Goal: Information Seeking & Learning: Learn about a topic

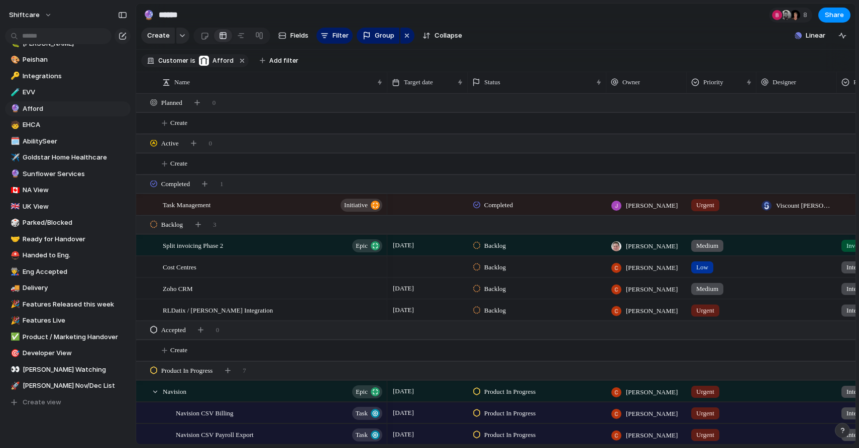
scroll to position [308, 0]
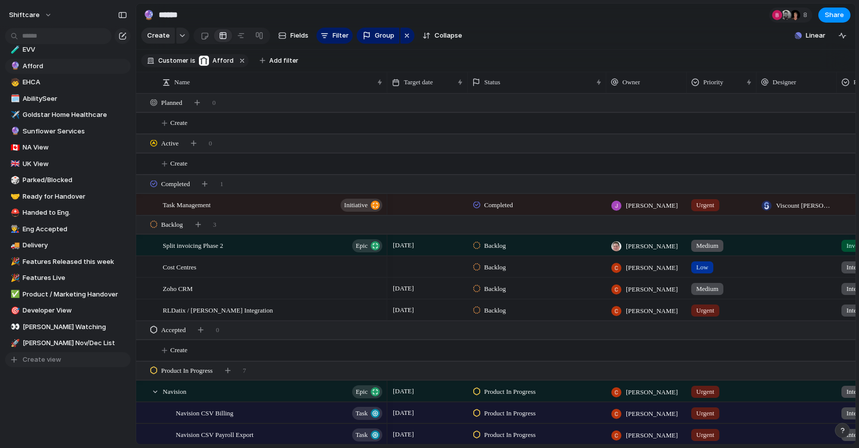
click at [58, 362] on span "Create view" at bounding box center [42, 360] width 39 height 10
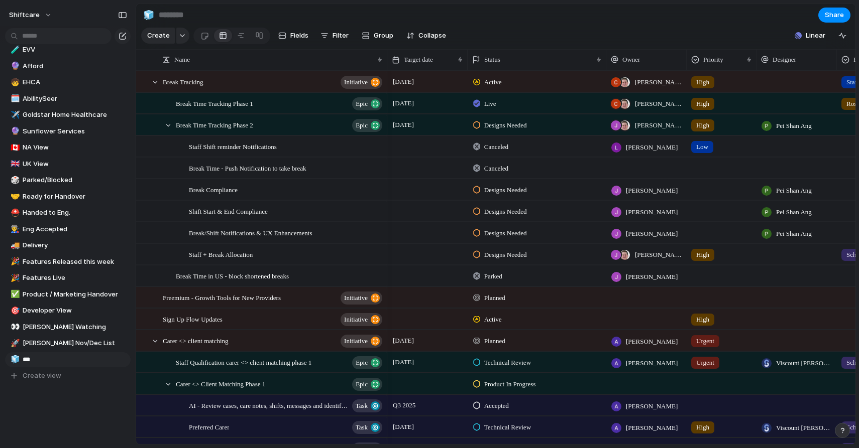
type input "****"
click at [14, 359] on div "🧊" at bounding box center [14, 360] width 7 height 12
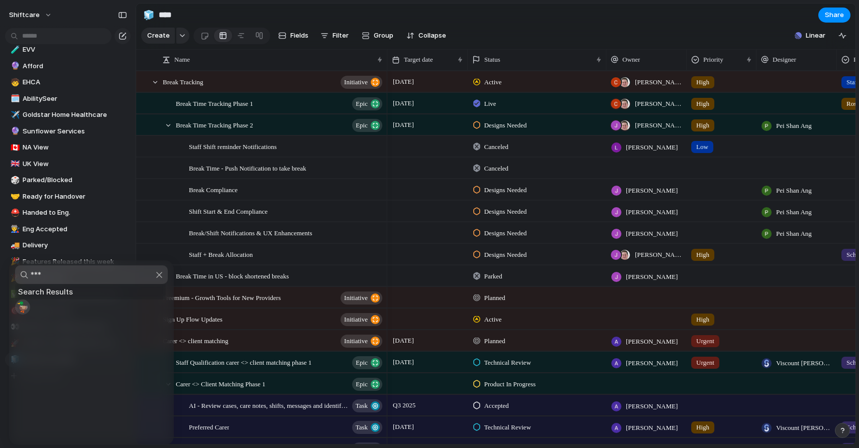
type input "****"
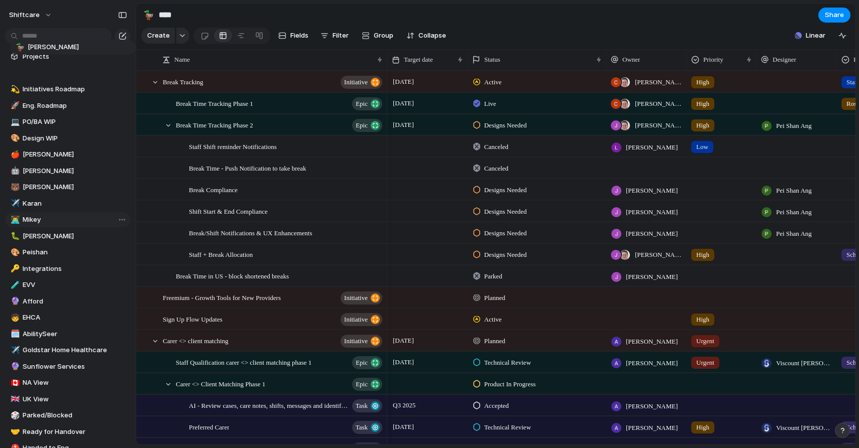
scroll to position [54, 0]
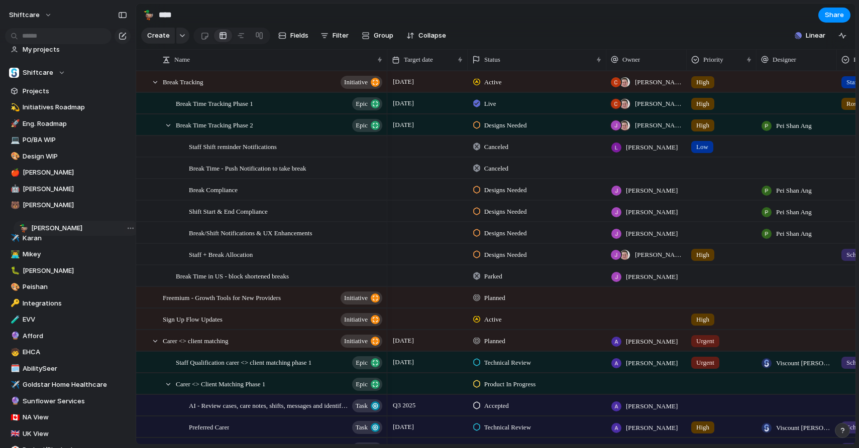
drag, startPoint x: 43, startPoint y: 355, endPoint x: 52, endPoint y: 229, distance: 125.8
click at [52, 229] on div "💫 Initiatives Roadmap 🚀 Eng. Roadmap 💻 PO/BA WIP 🎨 Design WIP 🍎 [PERSON_NAME] 🤖…" at bounding box center [68, 368] width 126 height 537
click at [329, 42] on button "Filter" at bounding box center [334, 36] width 36 height 16
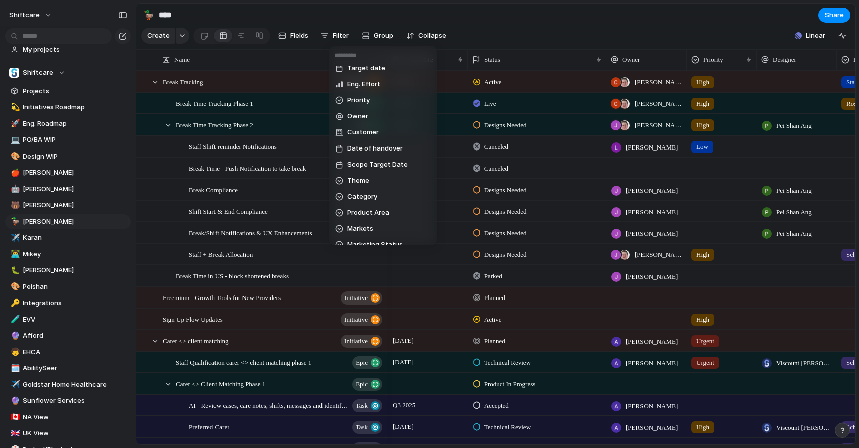
scroll to position [187, 0]
click at [363, 117] on span "Owner" at bounding box center [357, 115] width 21 height 10
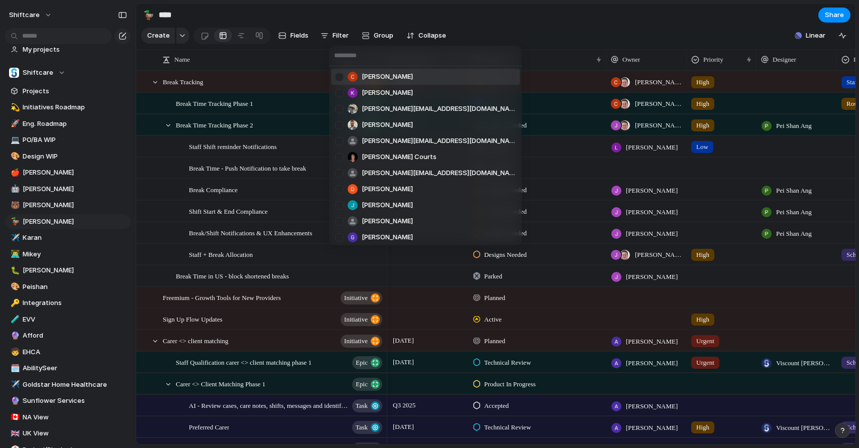
click at [390, 74] on span "[PERSON_NAME]" at bounding box center [387, 77] width 51 height 10
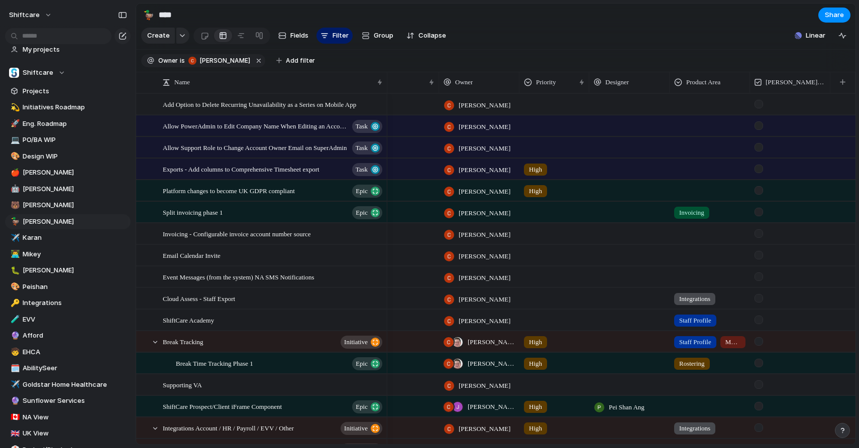
scroll to position [1, 0]
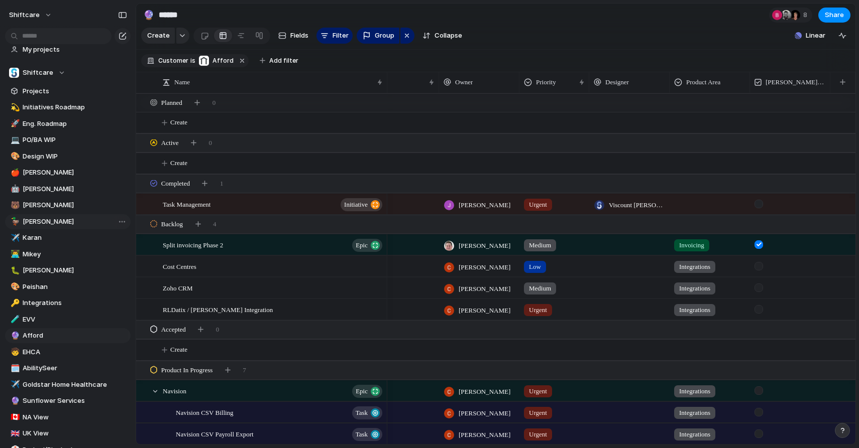
click at [31, 227] on link "🦆 [PERSON_NAME]" at bounding box center [68, 221] width 126 height 15
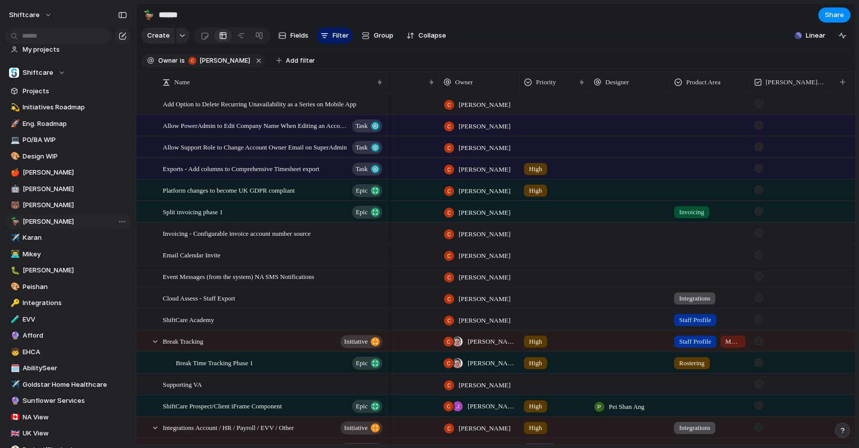
type input "****"
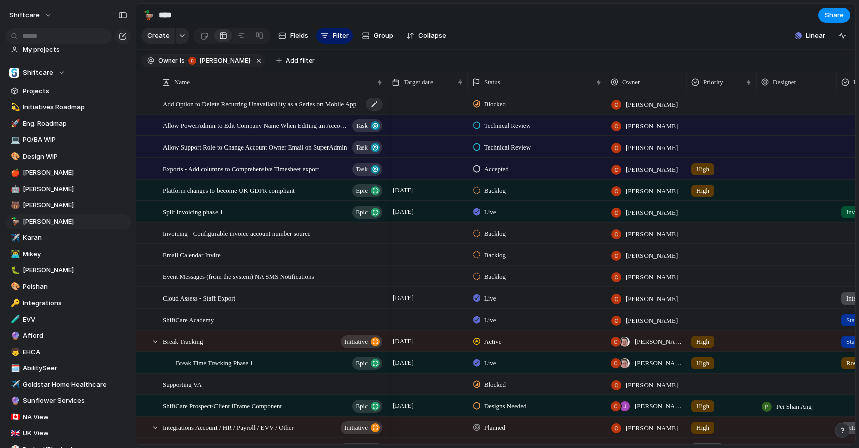
click at [330, 101] on span "Add Option to Delete Recurring Unavailability as a Series on Mobile App" at bounding box center [259, 104] width 193 height 12
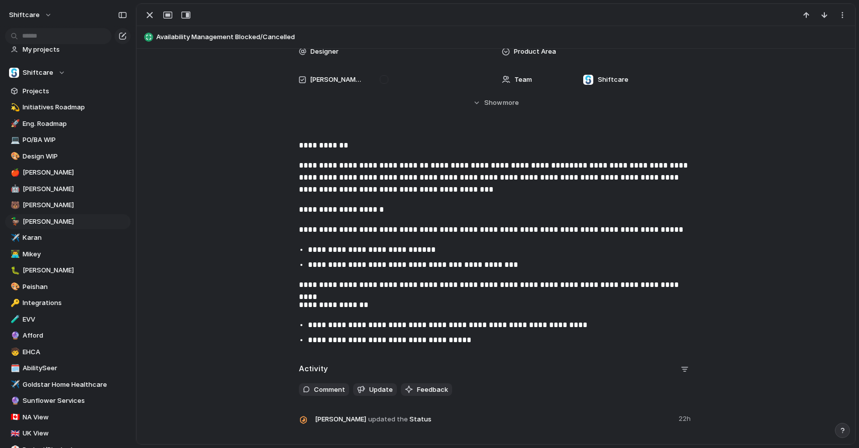
scroll to position [208, 0]
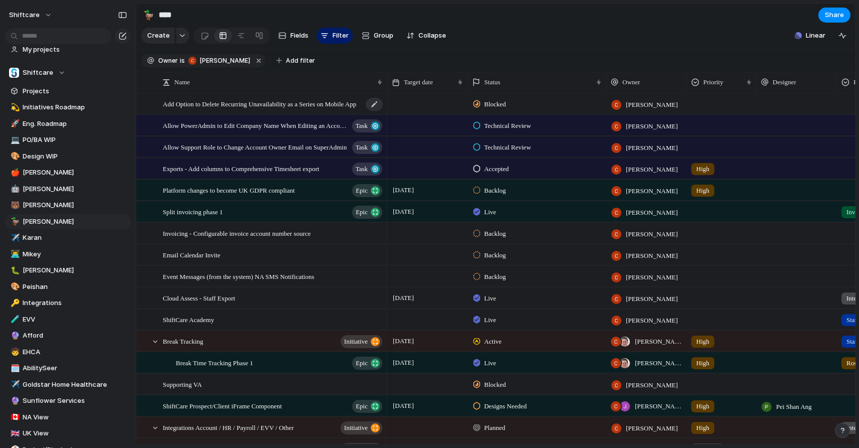
click at [254, 111] on div "Add Option to Delete Recurring Unavailability as a Series on Mobile App" at bounding box center [273, 104] width 221 height 21
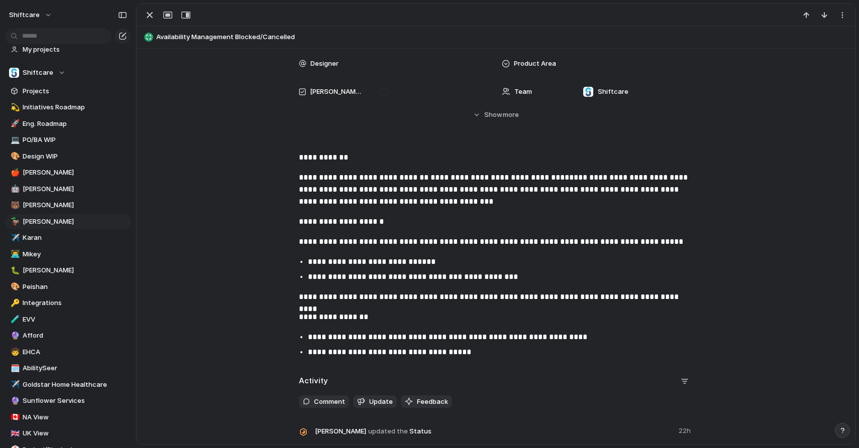
scroll to position [135, 0]
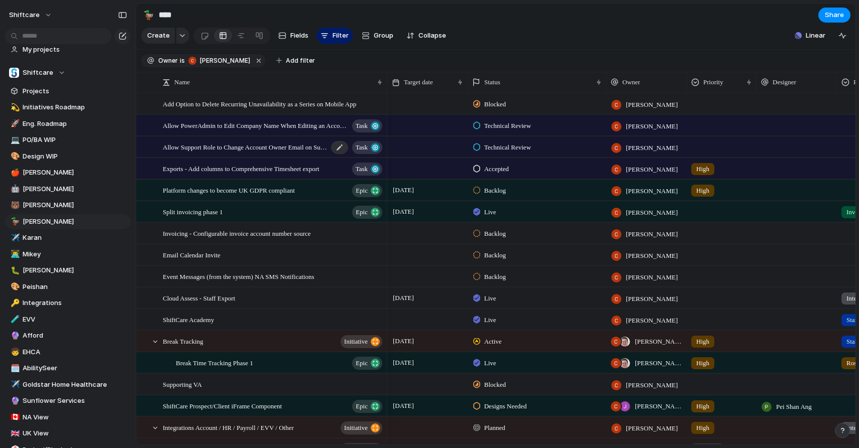
click at [236, 151] on span "Allow Support Role to Change Account Owner Email on SuperAdmin" at bounding box center [245, 147] width 165 height 12
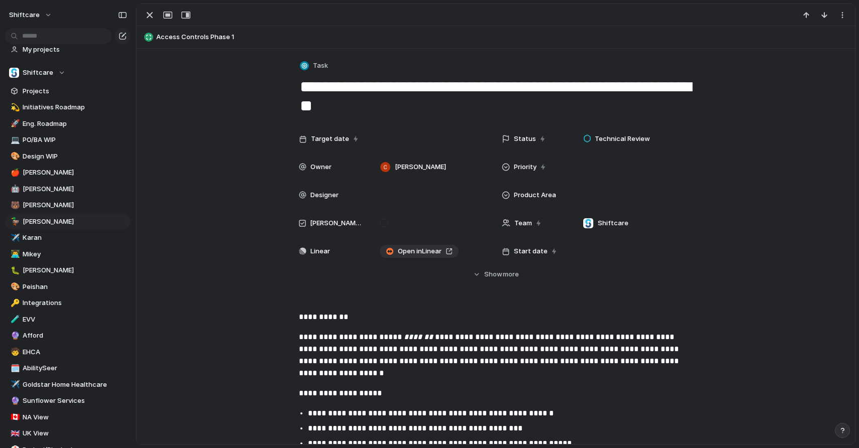
scroll to position [242, 0]
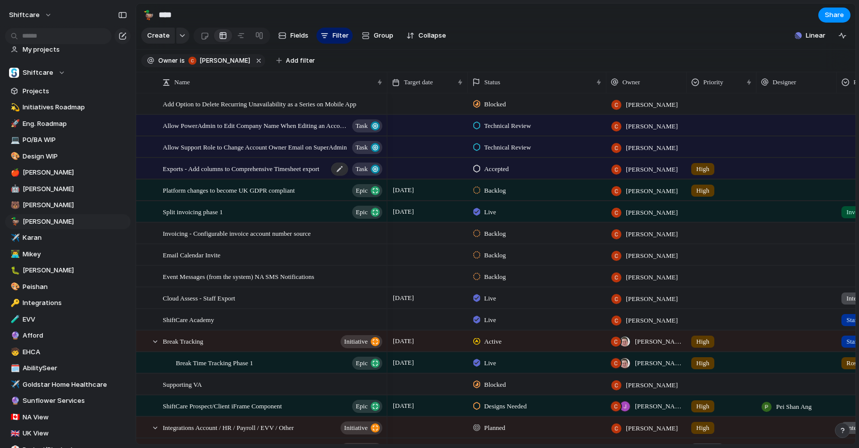
click at [229, 170] on span "Exports - Add columns to Comprehensive Timesheet export" at bounding box center [241, 169] width 157 height 12
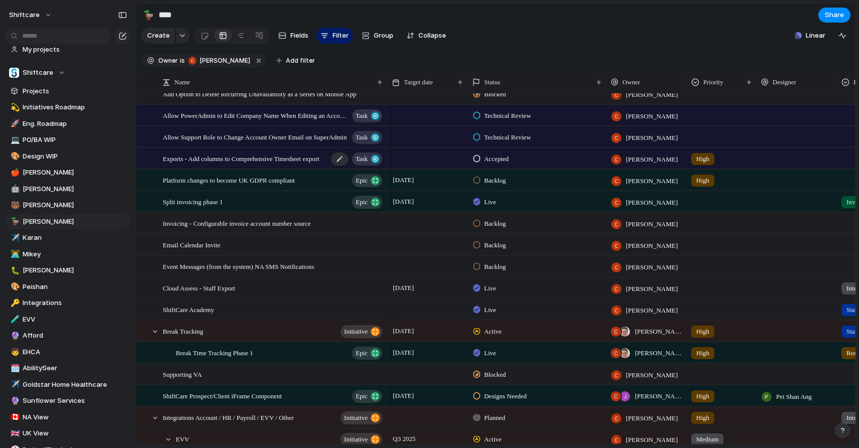
scroll to position [14, 0]
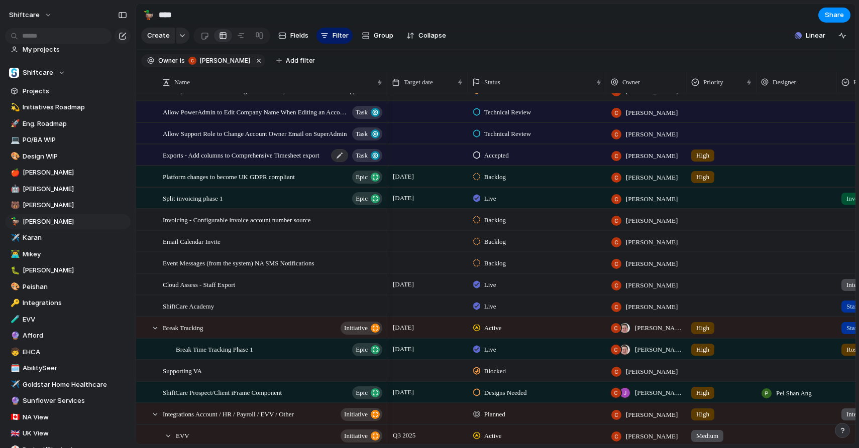
click at [224, 161] on div "Exports - Add columns to Comprehensive Timesheet export Task" at bounding box center [273, 155] width 221 height 21
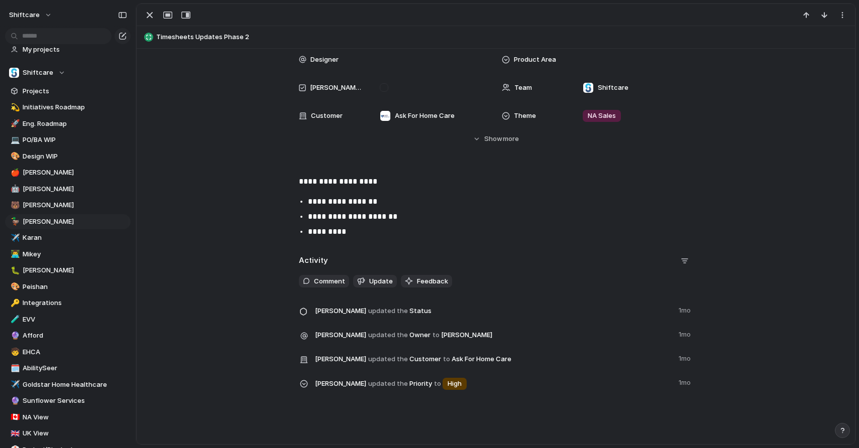
scroll to position [142, 0]
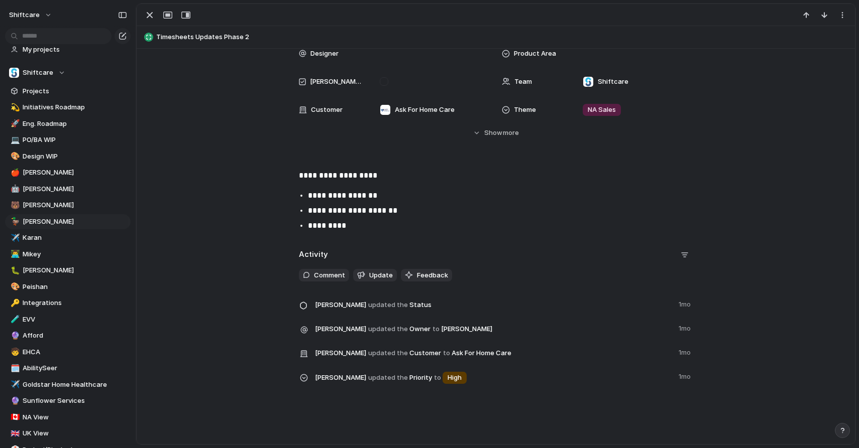
click at [373, 178] on p "**********" at bounding box center [496, 176] width 394 height 12
click at [152, 17] on div "button" at bounding box center [150, 15] width 12 height 12
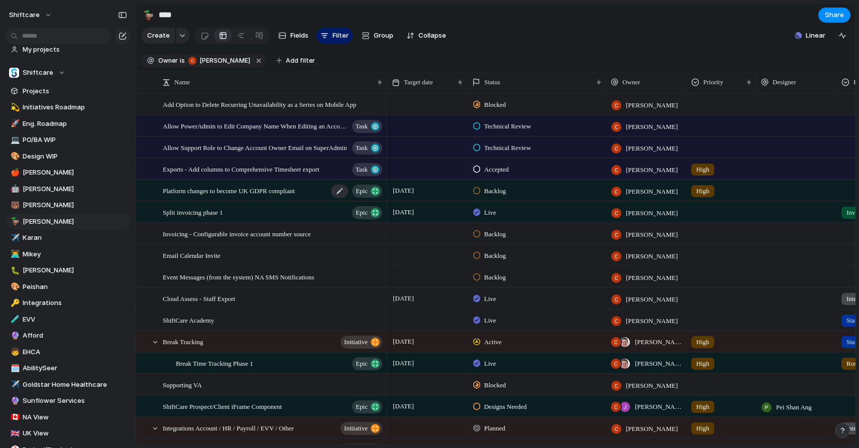
click at [246, 194] on span "Platform changes to become UK GDPR compliant" at bounding box center [229, 191] width 132 height 12
click at [248, 174] on span "Exports - Add columns to Comprehensive Timesheet export" at bounding box center [241, 169] width 157 height 12
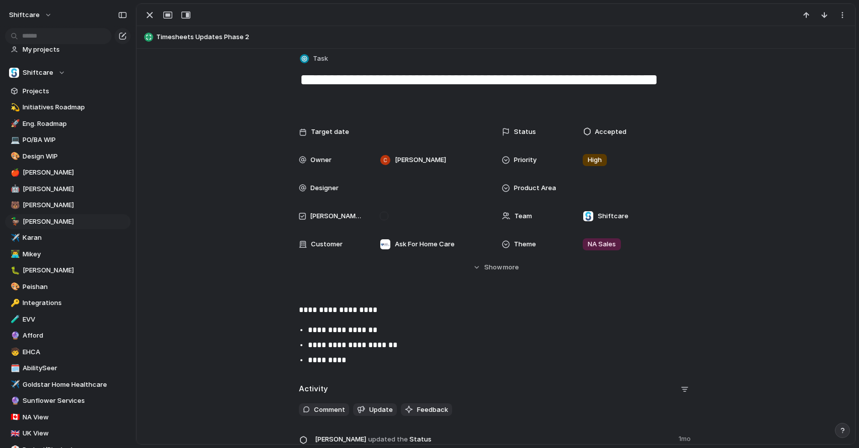
scroll to position [10, 0]
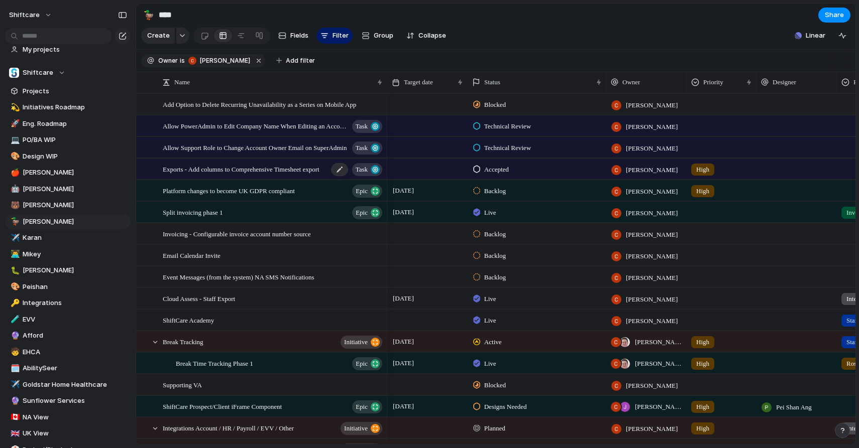
click at [248, 173] on span "Exports - Add columns to Comprehensive Timesheet export" at bounding box center [241, 169] width 157 height 12
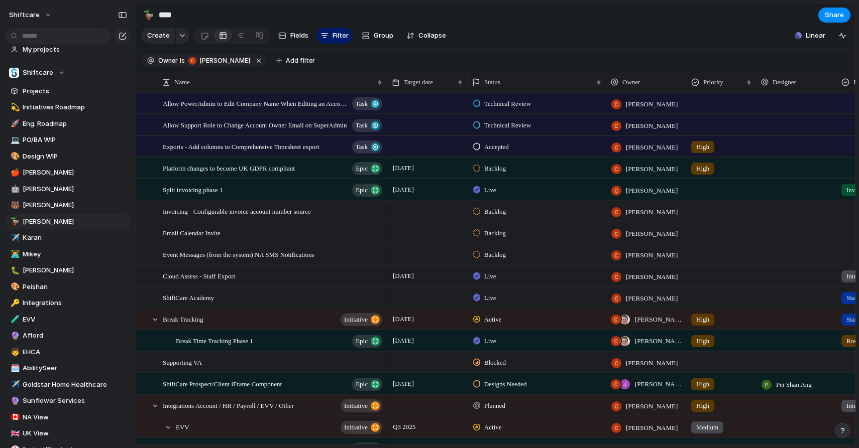
scroll to position [28, 0]
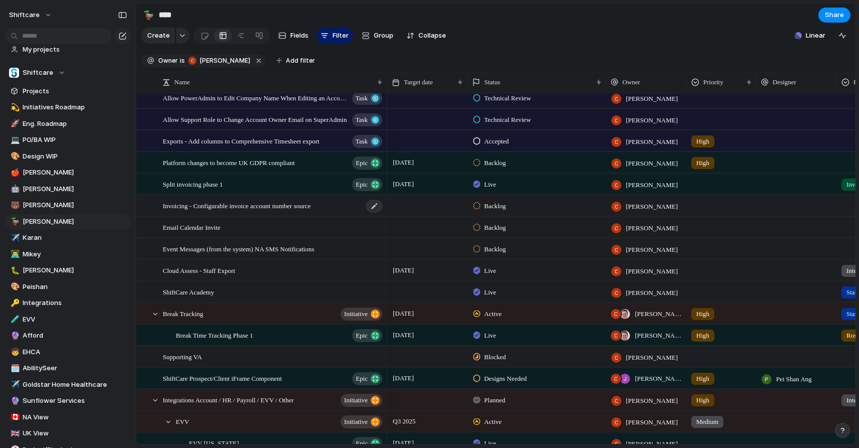
click at [242, 204] on span "Invoicing - Configurable invoice account number source" at bounding box center [237, 206] width 148 height 12
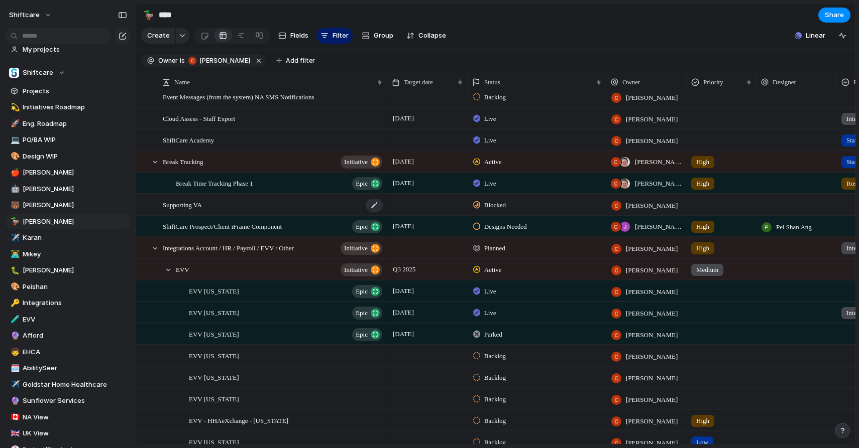
click at [240, 211] on div "Supporting VA" at bounding box center [273, 205] width 221 height 21
click at [232, 230] on span "ShiftCare Prospect/Client iFrame Component" at bounding box center [222, 226] width 119 height 12
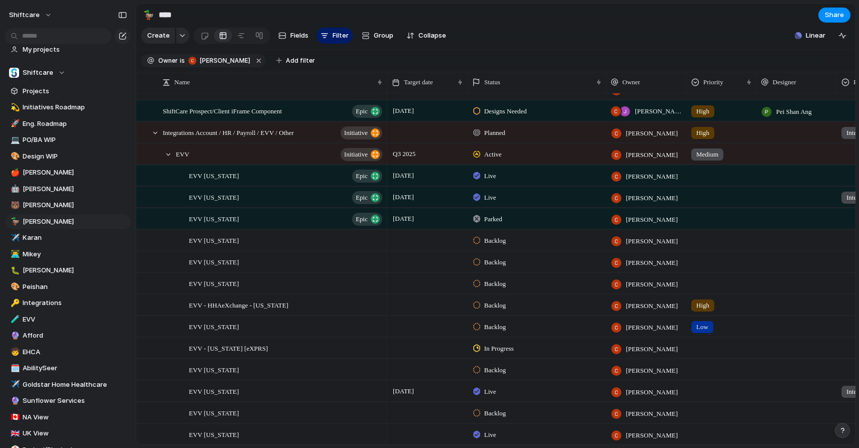
click at [486, 223] on span "Parked" at bounding box center [493, 219] width 18 height 10
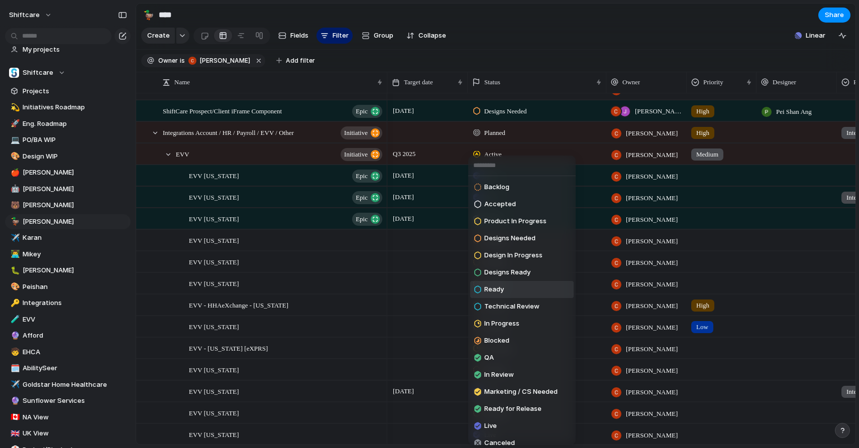
click at [505, 292] on li "Ready" at bounding box center [521, 289] width 103 height 17
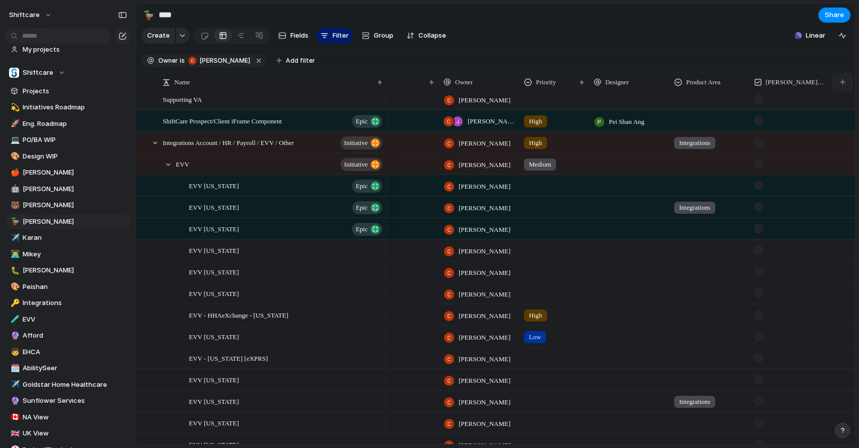
click at [844, 87] on button "button" at bounding box center [842, 82] width 21 height 18
type input "*"
type input "****"
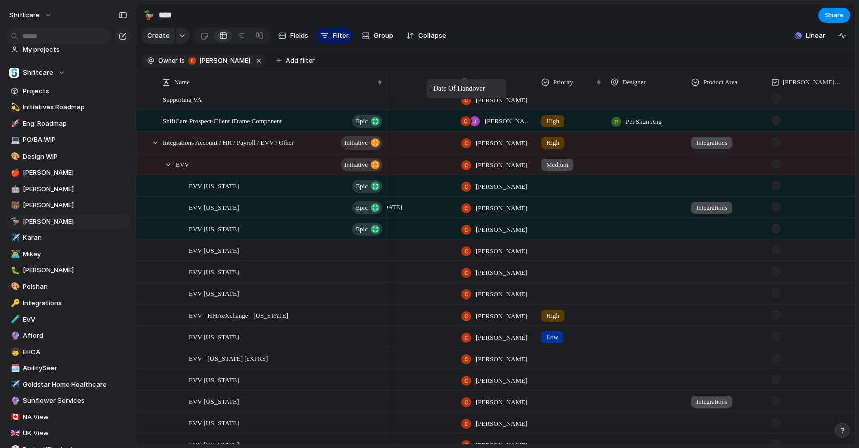
drag, startPoint x: 798, startPoint y: 85, endPoint x: 431, endPoint y: 81, distance: 367.6
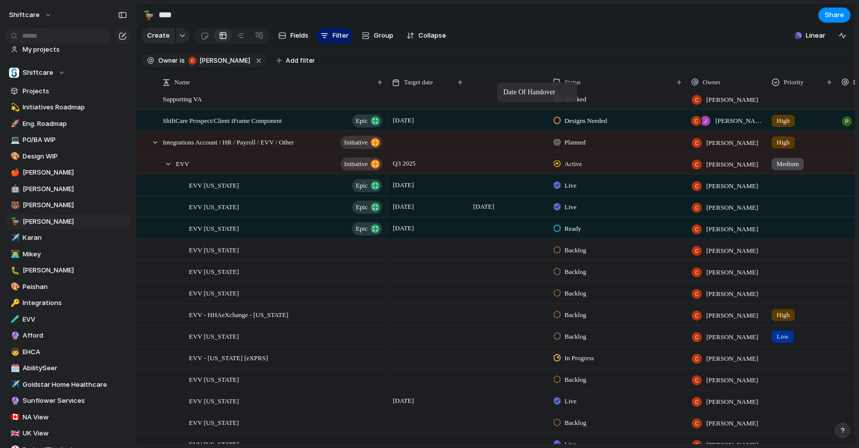
drag, startPoint x: 650, startPoint y: 85, endPoint x: 498, endPoint y: 86, distance: 152.1
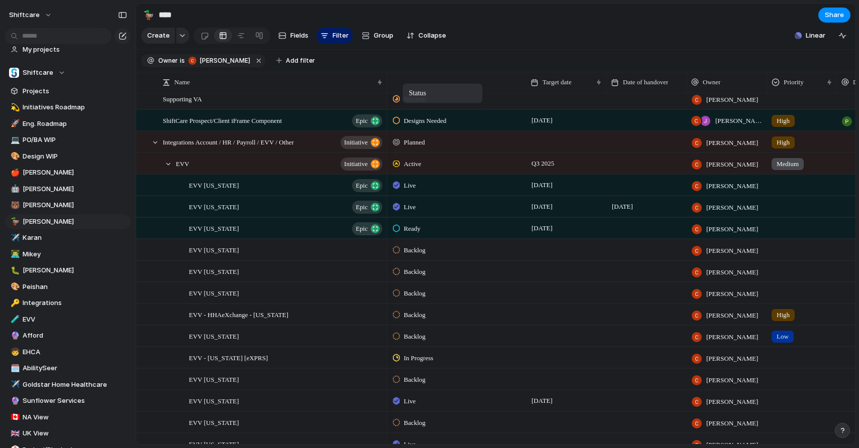
drag, startPoint x: 572, startPoint y: 79, endPoint x: 407, endPoint y: 86, distance: 164.8
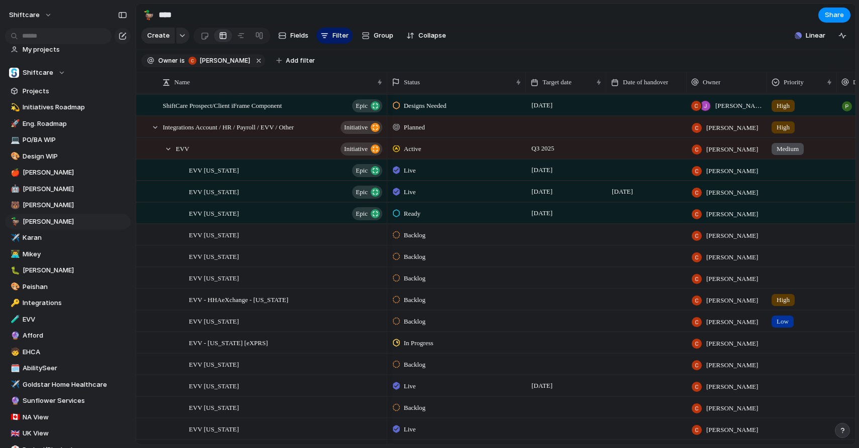
click at [638, 218] on div at bounding box center [646, 213] width 80 height 21
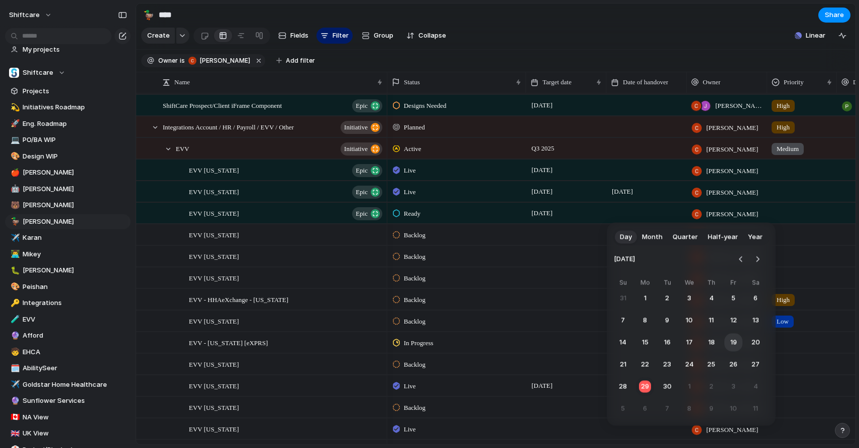
click at [734, 342] on button "19" at bounding box center [733, 343] width 18 height 18
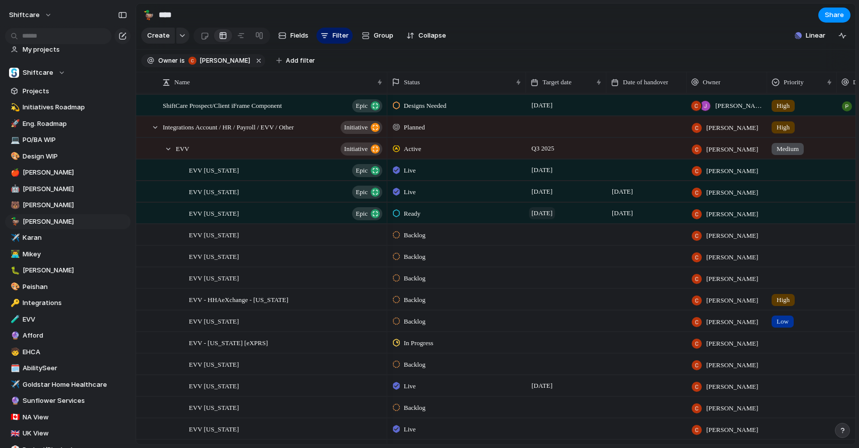
click at [552, 214] on span "[DATE]" at bounding box center [542, 213] width 26 height 12
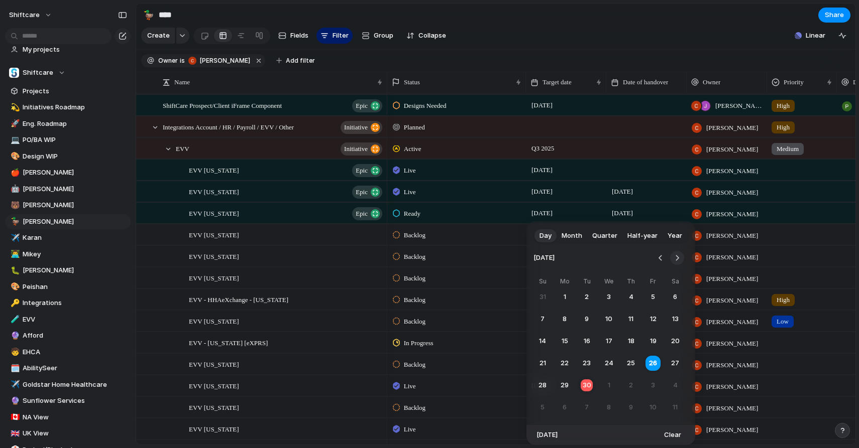
click at [676, 258] on button "Go to the Next Month" at bounding box center [677, 258] width 14 height 14
click at [559, 339] on button "13" at bounding box center [564, 341] width 18 height 18
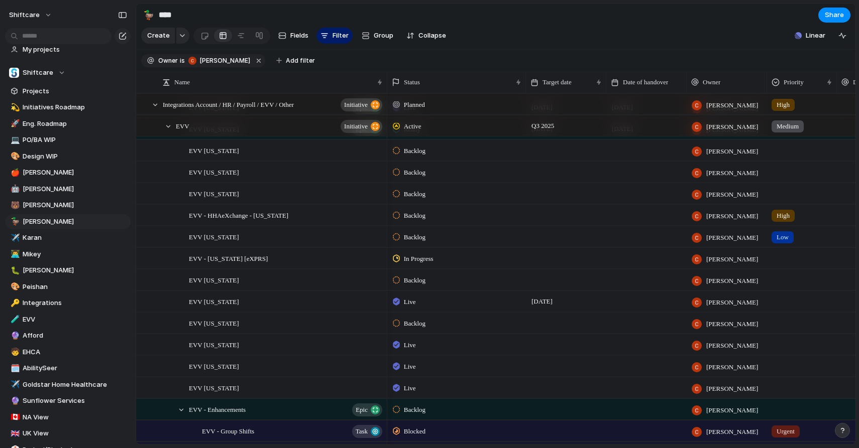
click at [629, 262] on div at bounding box center [646, 258] width 80 height 21
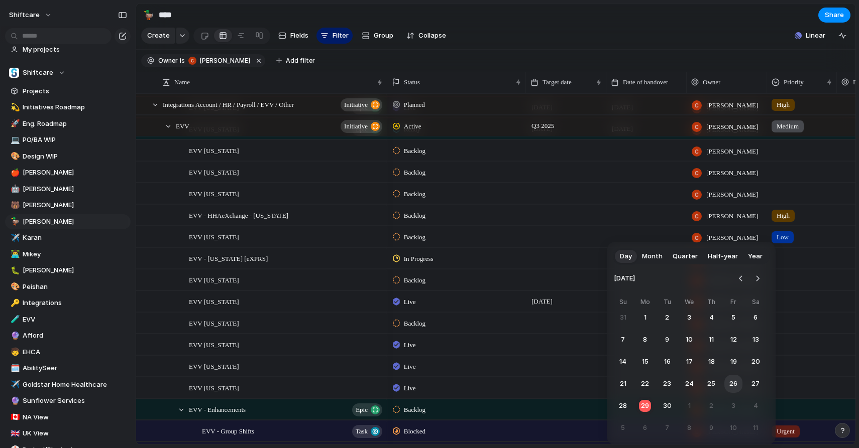
click at [733, 384] on button "26" at bounding box center [733, 384] width 18 height 18
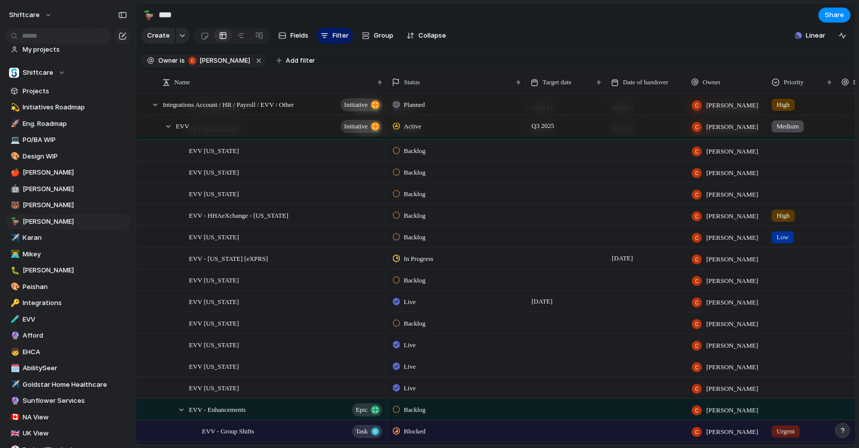
click at [571, 254] on div at bounding box center [566, 258] width 80 height 21
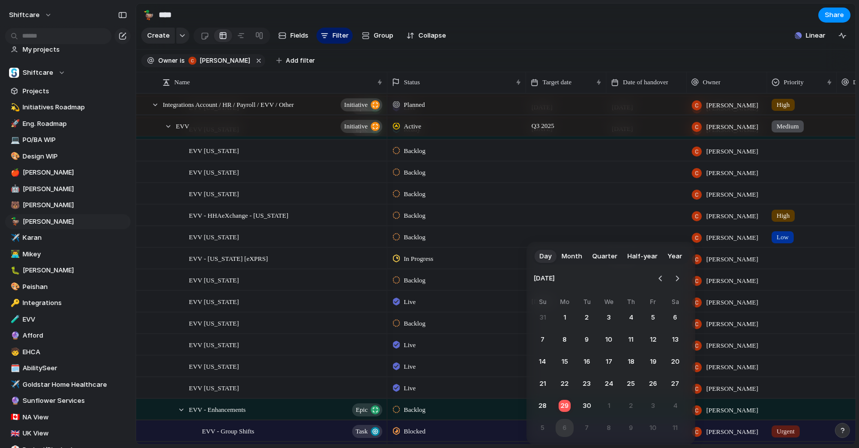
click at [563, 431] on button "6" at bounding box center [564, 428] width 18 height 18
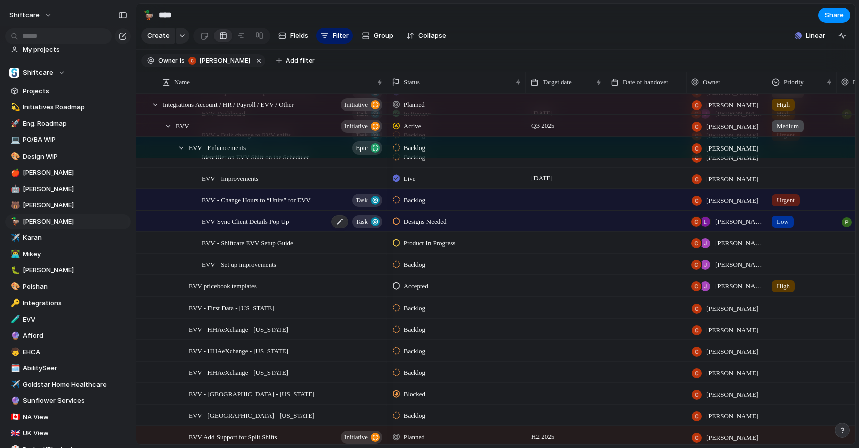
click at [230, 222] on span "EVV Sync Client Details Pop Up" at bounding box center [245, 221] width 87 height 12
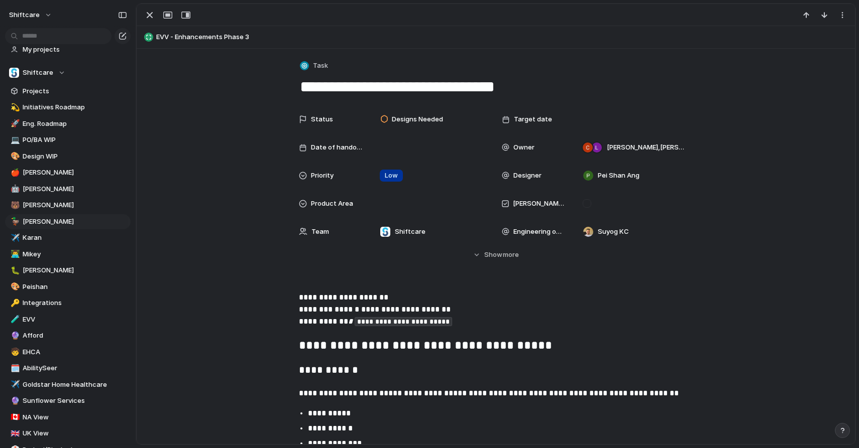
click at [333, 91] on textarea "**********" at bounding box center [496, 86] width 394 height 21
type textarea "**********"
drag, startPoint x: 146, startPoint y: 17, endPoint x: 276, endPoint y: 114, distance: 163.2
click at [146, 17] on div "button" at bounding box center [150, 15] width 12 height 12
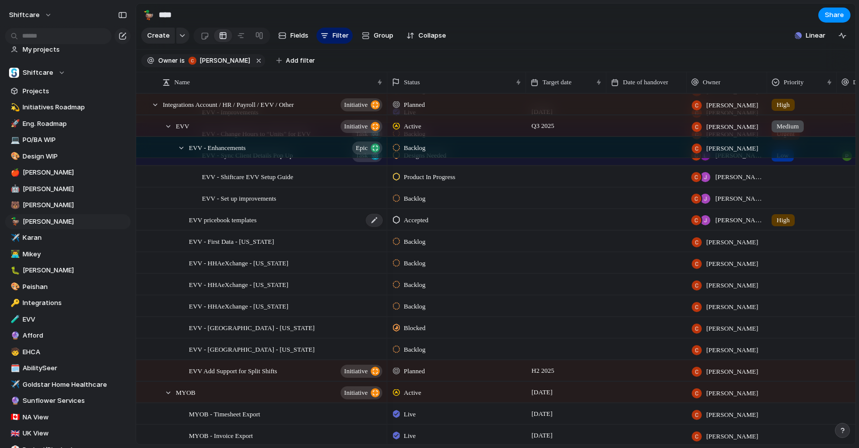
click at [257, 218] on span "EVV pricebook templates" at bounding box center [223, 220] width 68 height 12
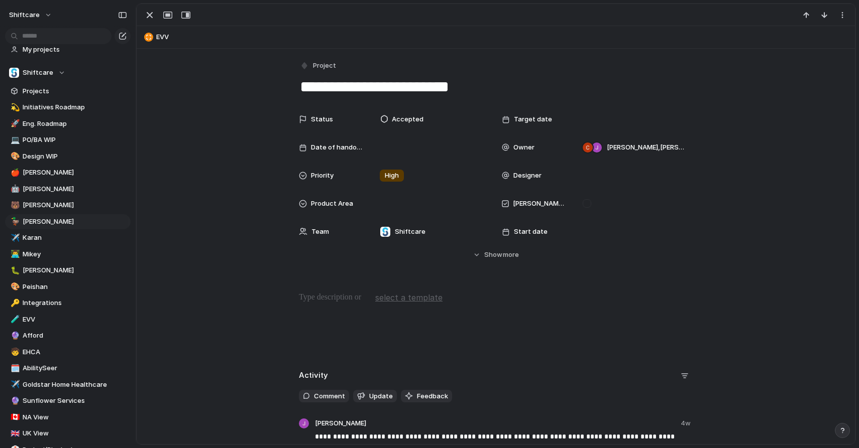
click at [334, 87] on textarea "**********" at bounding box center [496, 86] width 394 height 21
type textarea "**********"
click at [155, 22] on div at bounding box center [167, 15] width 54 height 13
click at [147, 12] on div "button" at bounding box center [150, 15] width 12 height 12
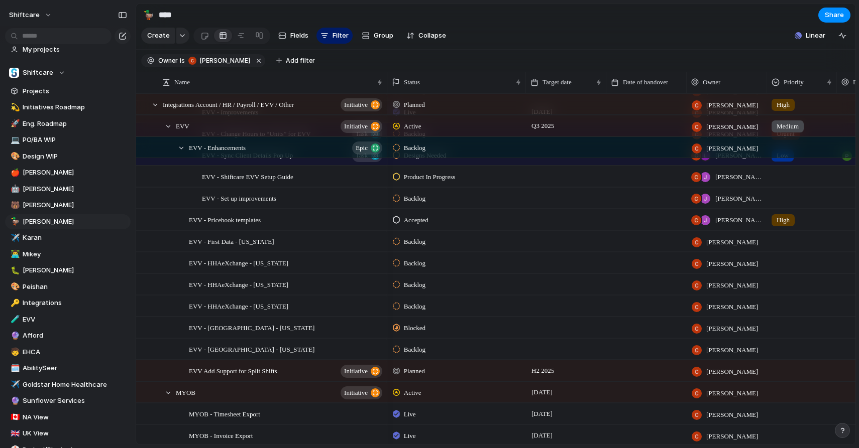
click at [433, 225] on div "Accepted" at bounding box center [457, 219] width 138 height 18
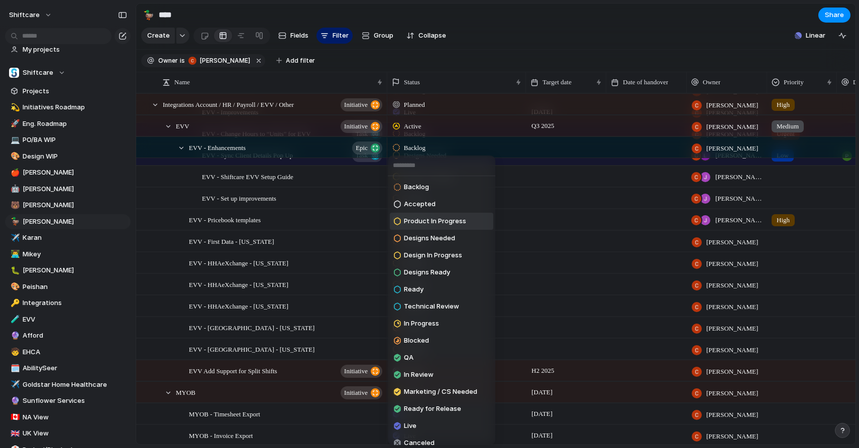
click at [433, 223] on span "Product In Progress" at bounding box center [435, 221] width 62 height 10
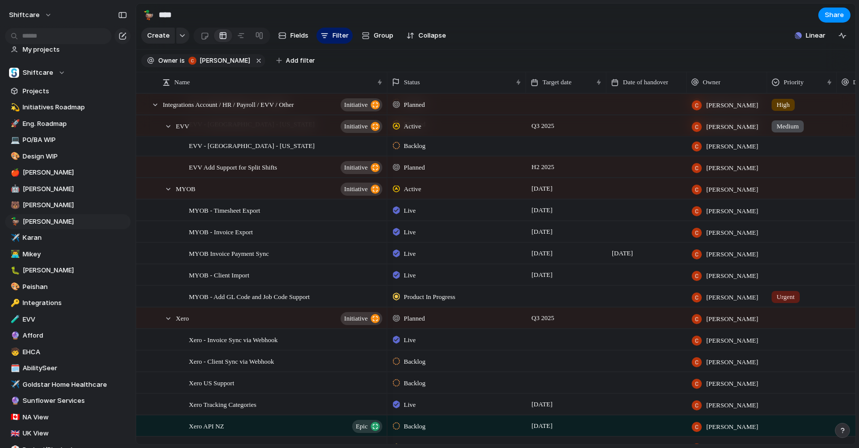
click at [423, 296] on span "Product In Progress" at bounding box center [430, 297] width 52 height 10
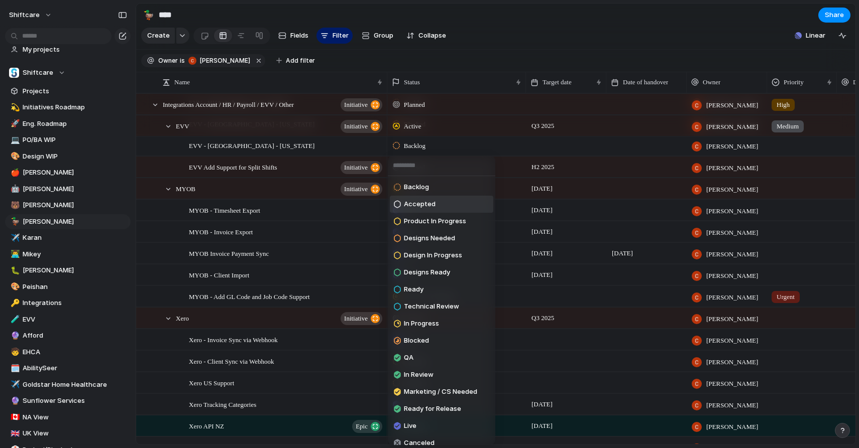
click at [418, 209] on div "Accepted" at bounding box center [415, 204] width 42 height 12
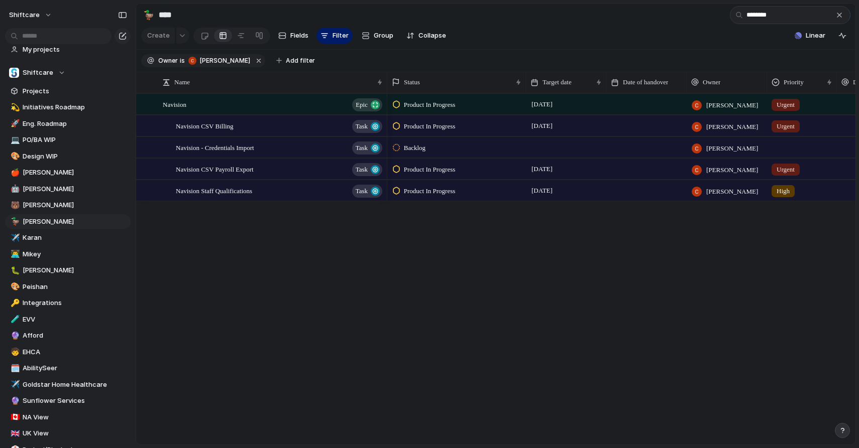
type input "********"
click at [450, 126] on span "Product In Progress" at bounding box center [430, 127] width 52 height 10
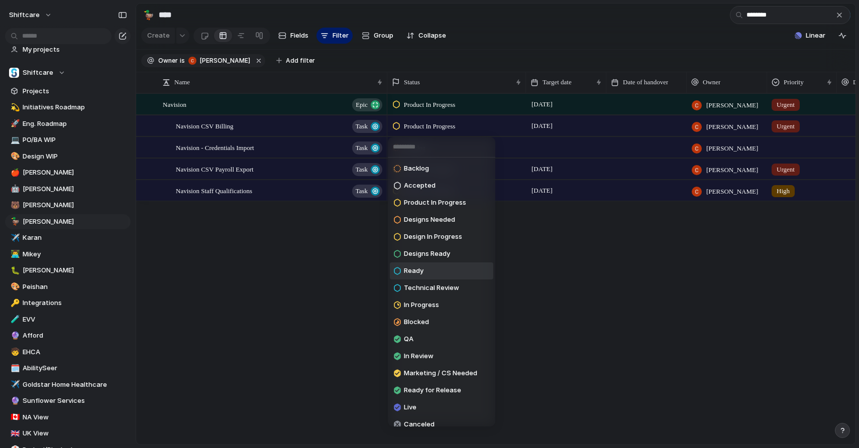
click at [436, 268] on li "Ready" at bounding box center [441, 271] width 103 height 17
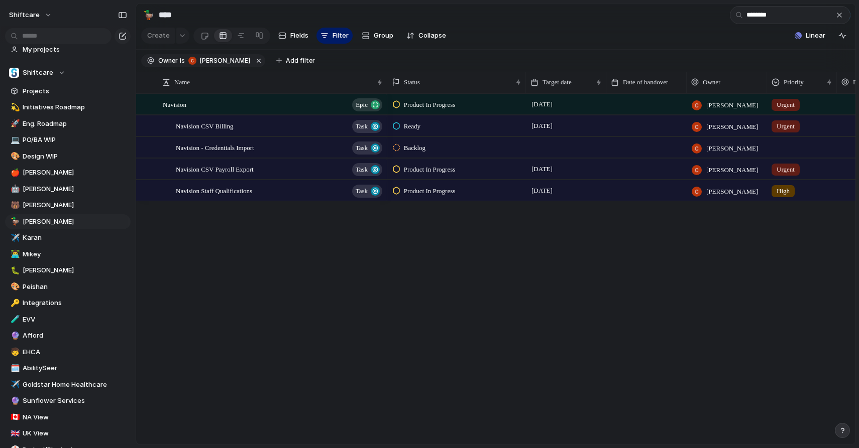
click at [428, 166] on span "Product In Progress" at bounding box center [430, 170] width 52 height 10
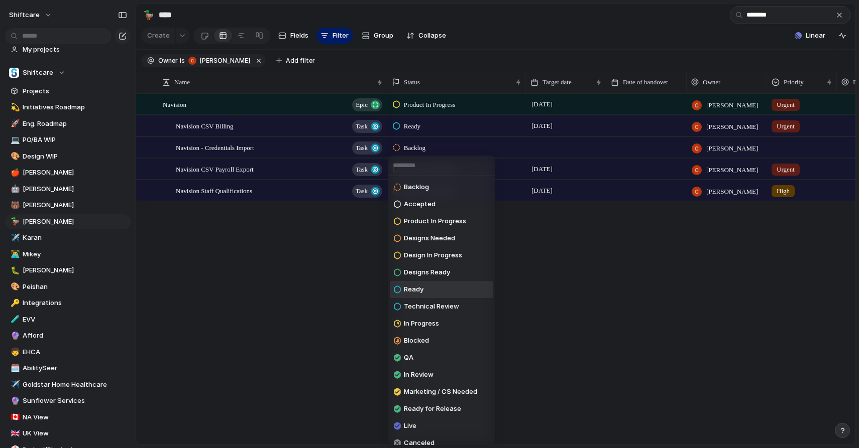
click at [434, 289] on li "Ready" at bounding box center [441, 289] width 103 height 17
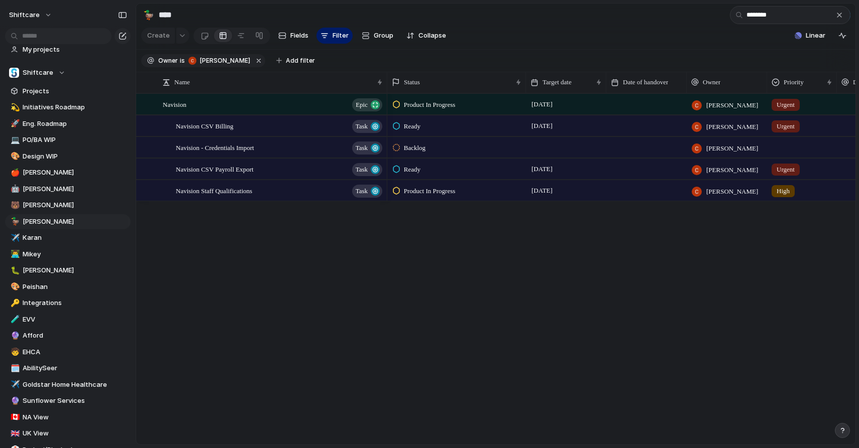
click at [435, 194] on span "Product In Progress" at bounding box center [430, 191] width 52 height 10
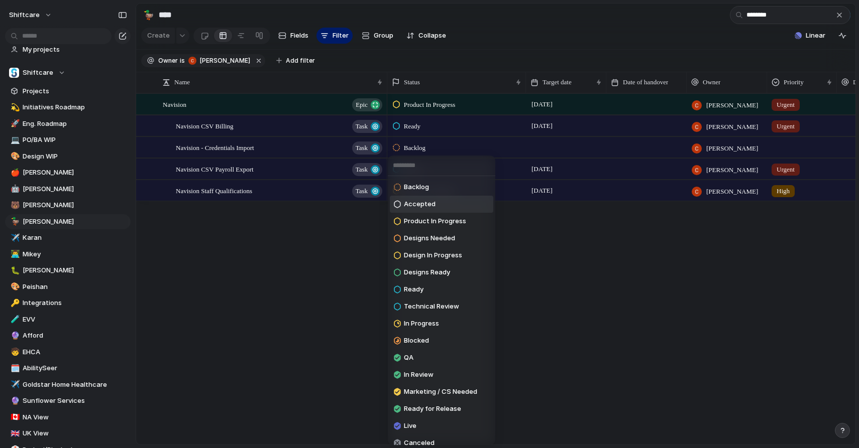
click at [434, 205] on li "Accepted" at bounding box center [441, 204] width 103 height 17
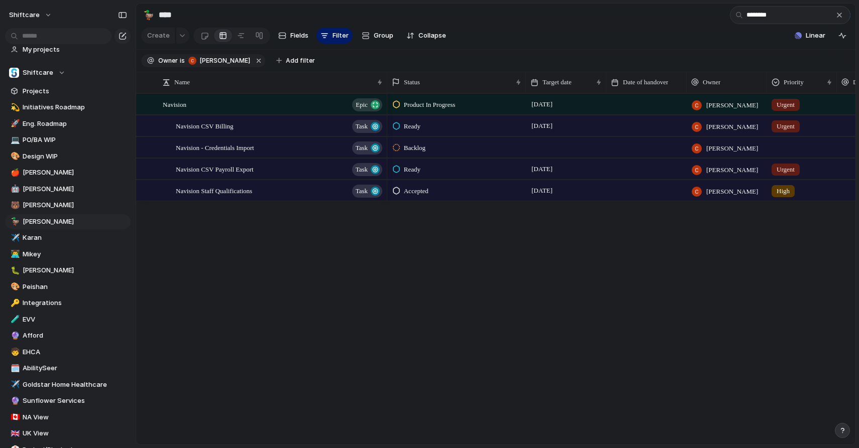
click at [423, 194] on span "Accepted" at bounding box center [416, 191] width 25 height 10
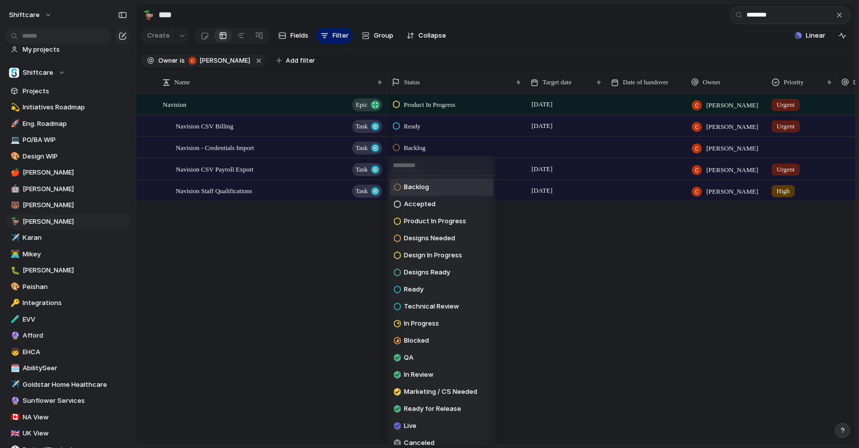
click at [431, 185] on li "Backlog" at bounding box center [441, 187] width 103 height 17
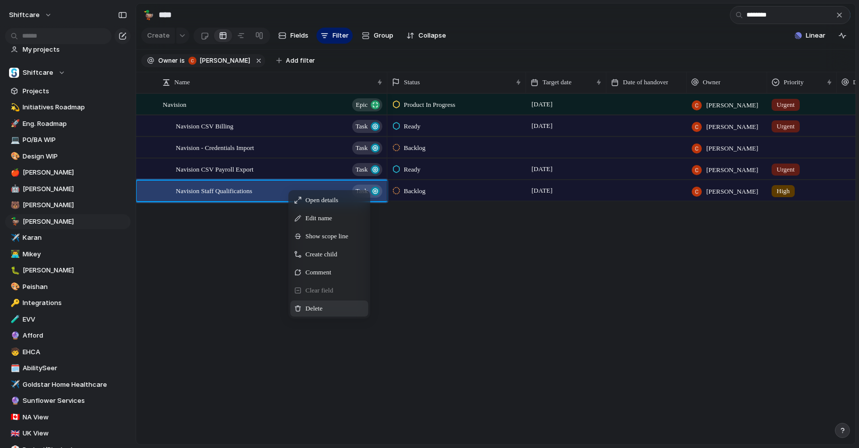
click at [308, 307] on span "Delete" at bounding box center [313, 309] width 17 height 10
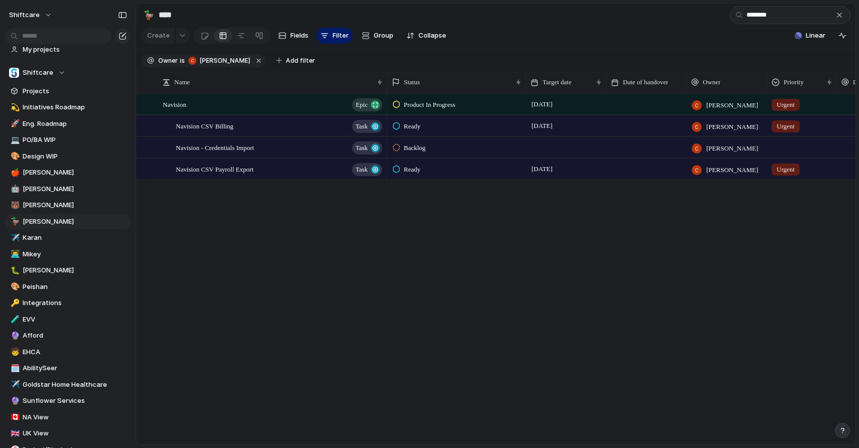
click at [794, 150] on div at bounding box center [801, 146] width 69 height 17
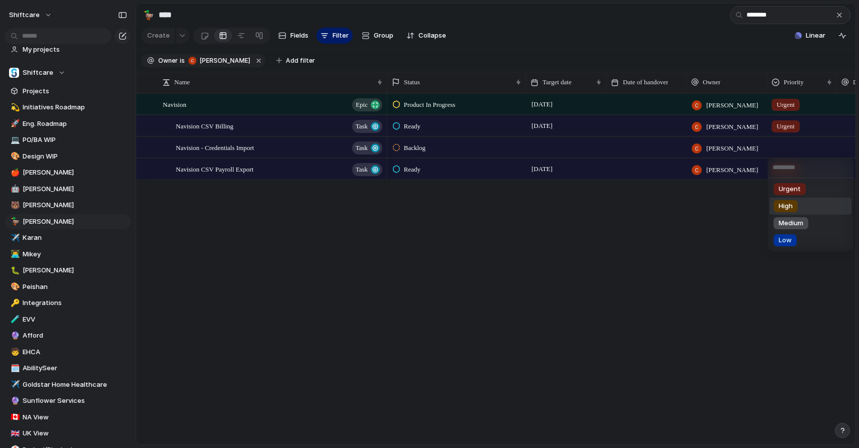
click at [794, 212] on div "High" at bounding box center [785, 206] width 24 height 12
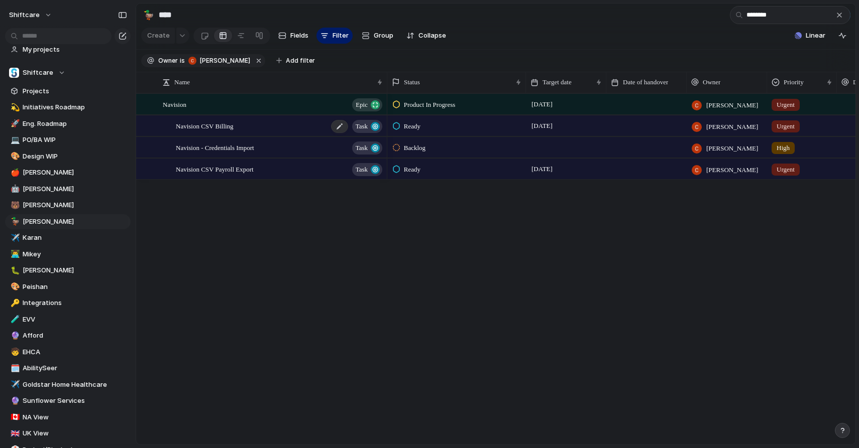
click at [286, 131] on div "Navision CSV Billing Task" at bounding box center [280, 126] width 208 height 21
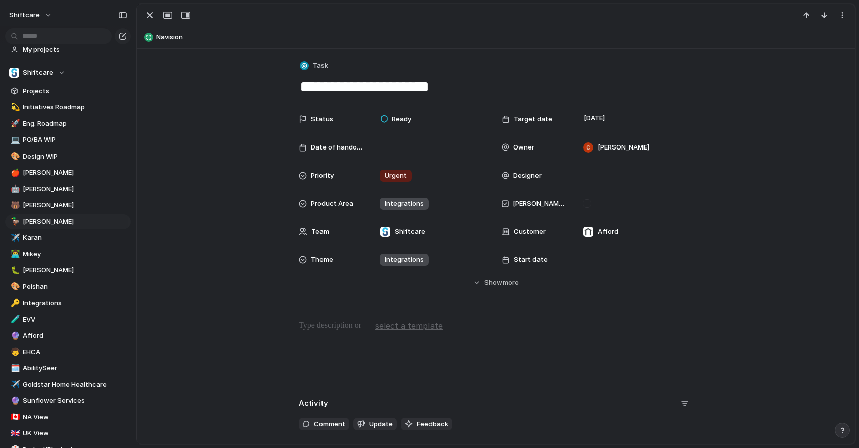
click at [327, 338] on div at bounding box center [496, 352] width 694 height 64
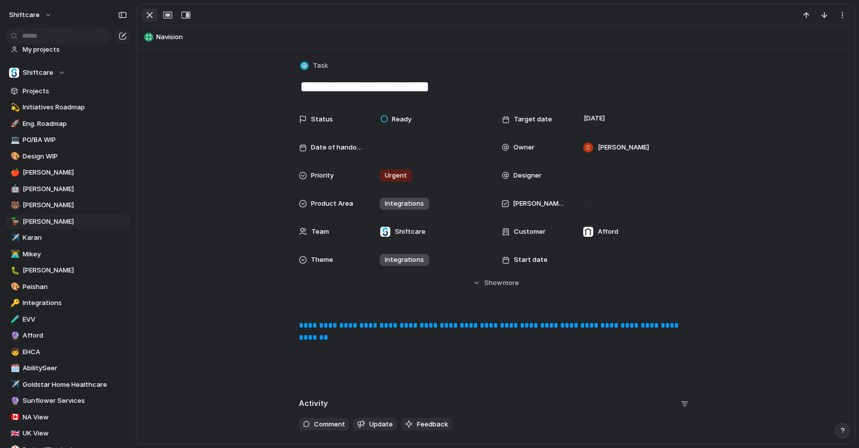
click at [150, 19] on div "button" at bounding box center [150, 15] width 12 height 12
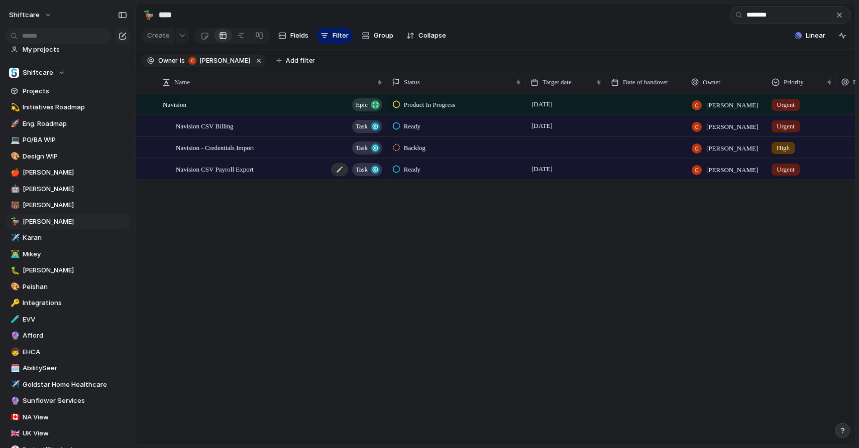
click at [215, 165] on span "Navision CSV Payroll Export" at bounding box center [215, 169] width 78 height 12
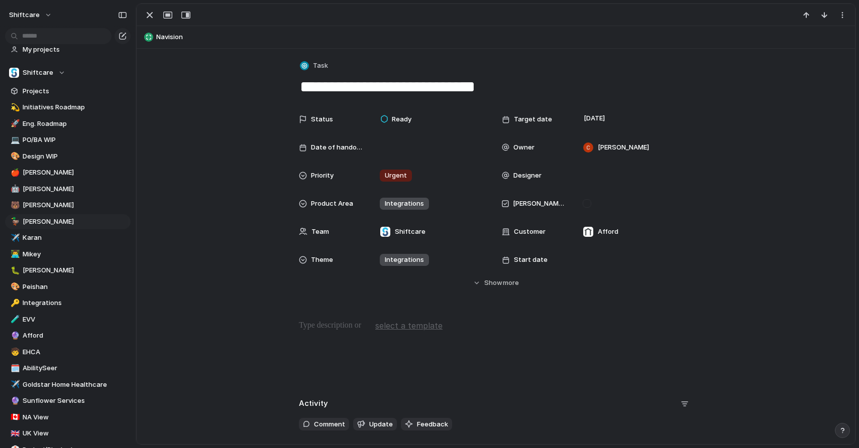
click at [343, 336] on div at bounding box center [496, 352] width 694 height 64
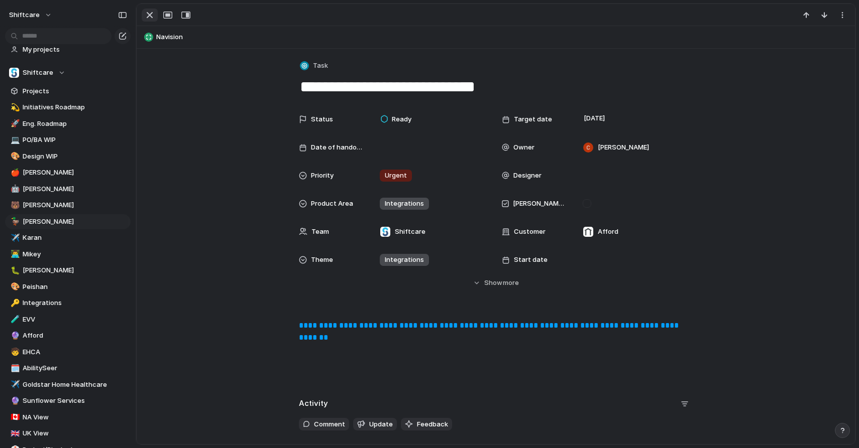
click at [148, 19] on div "button" at bounding box center [150, 15] width 12 height 12
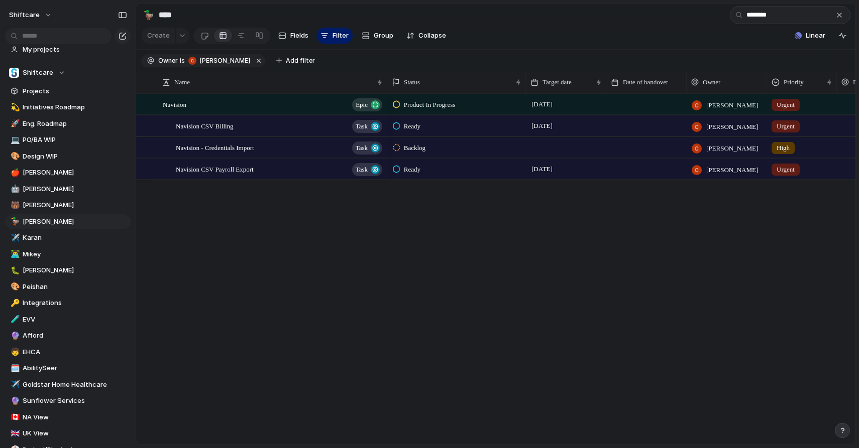
click at [624, 176] on div at bounding box center [646, 169] width 80 height 21
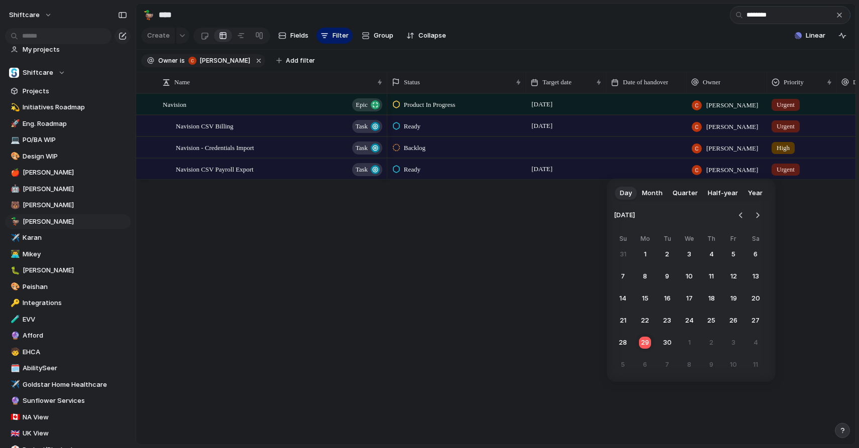
drag, startPoint x: 647, startPoint y: 339, endPoint x: 647, endPoint y: 125, distance: 213.9
click at [647, 339] on button "29" at bounding box center [645, 343] width 18 height 18
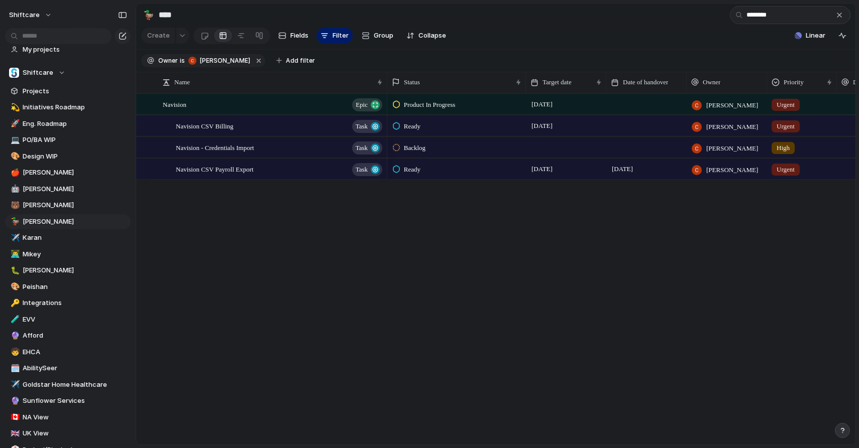
click at [645, 124] on div at bounding box center [646, 125] width 80 height 21
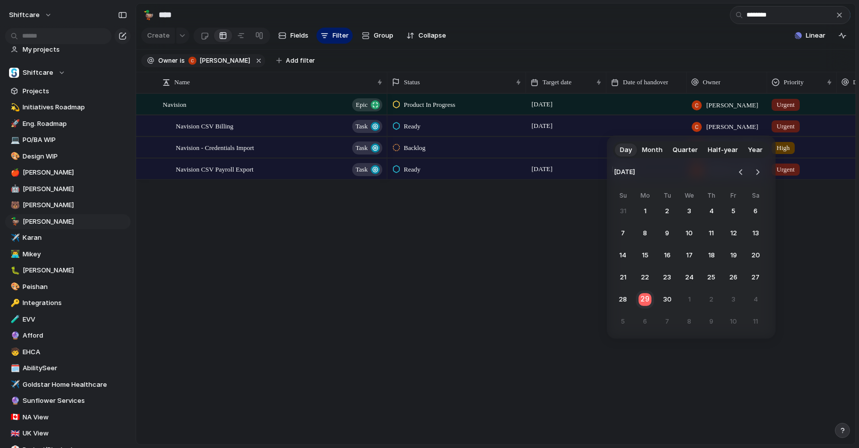
click at [642, 303] on button "29" at bounding box center [645, 300] width 20 height 20
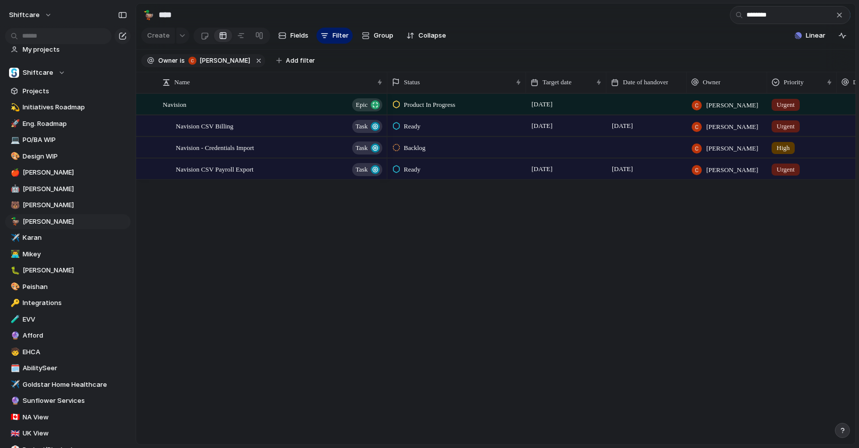
click at [465, 238] on div "Product In Progress [DATE] [PERSON_NAME] Urgent Integrations Ready [DATE] Septe…" at bounding box center [621, 268] width 468 height 351
